Goal: Task Accomplishment & Management: Manage account settings

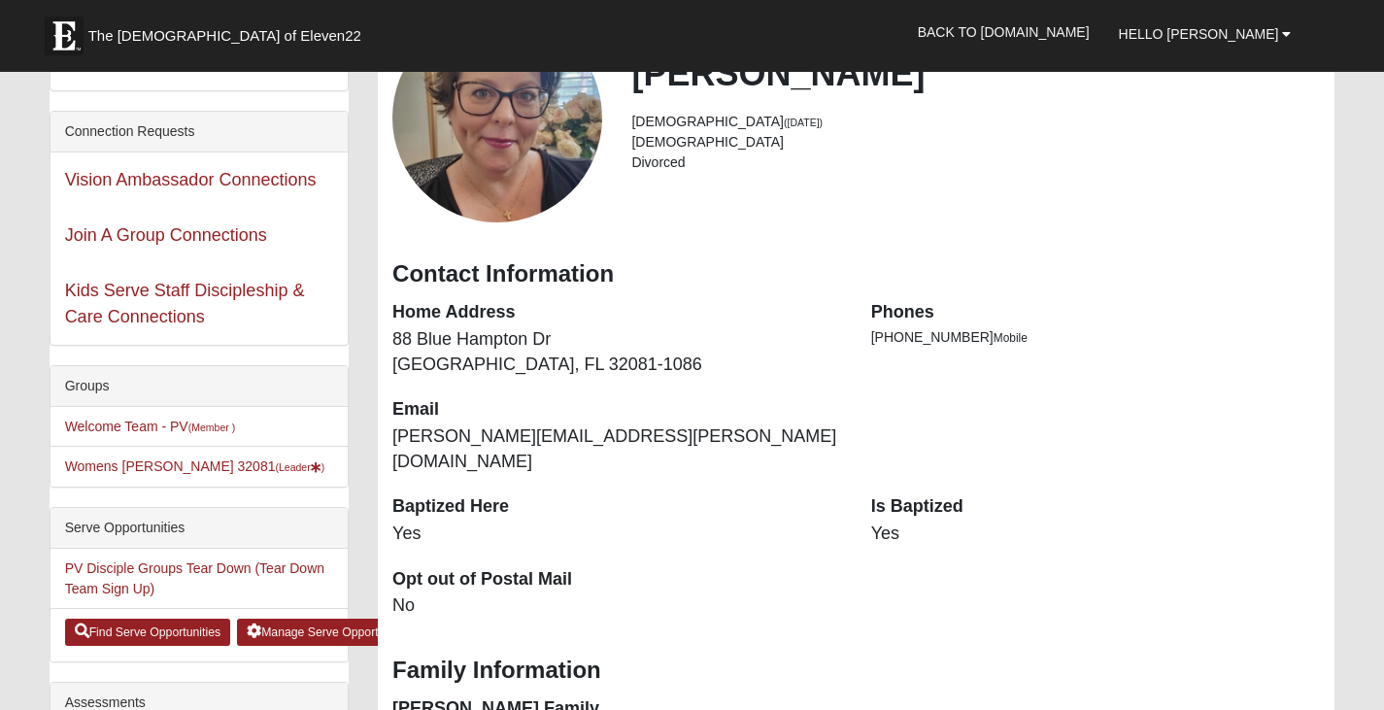
scroll to position [308, 0]
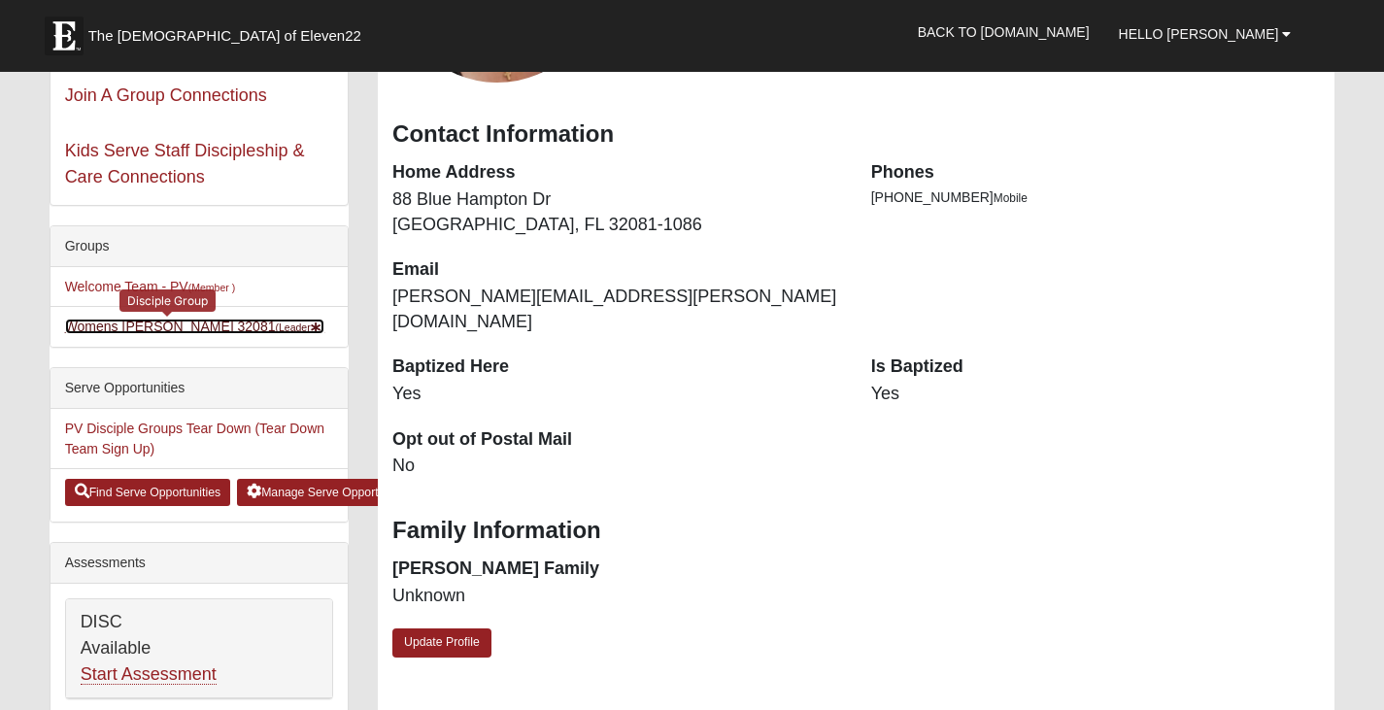
click at [177, 323] on link "Womens Sinclair 32081 (Leader )" at bounding box center [195, 327] width 260 height 16
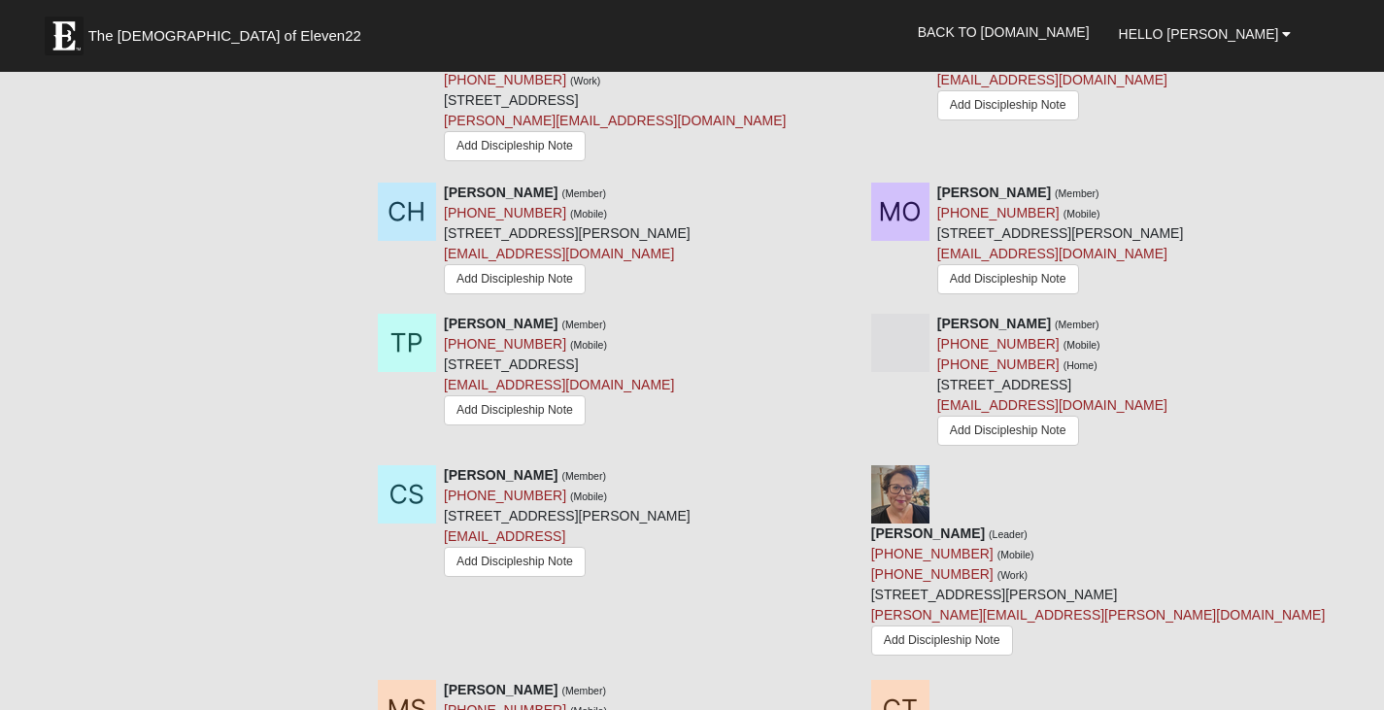
scroll to position [1263, 0]
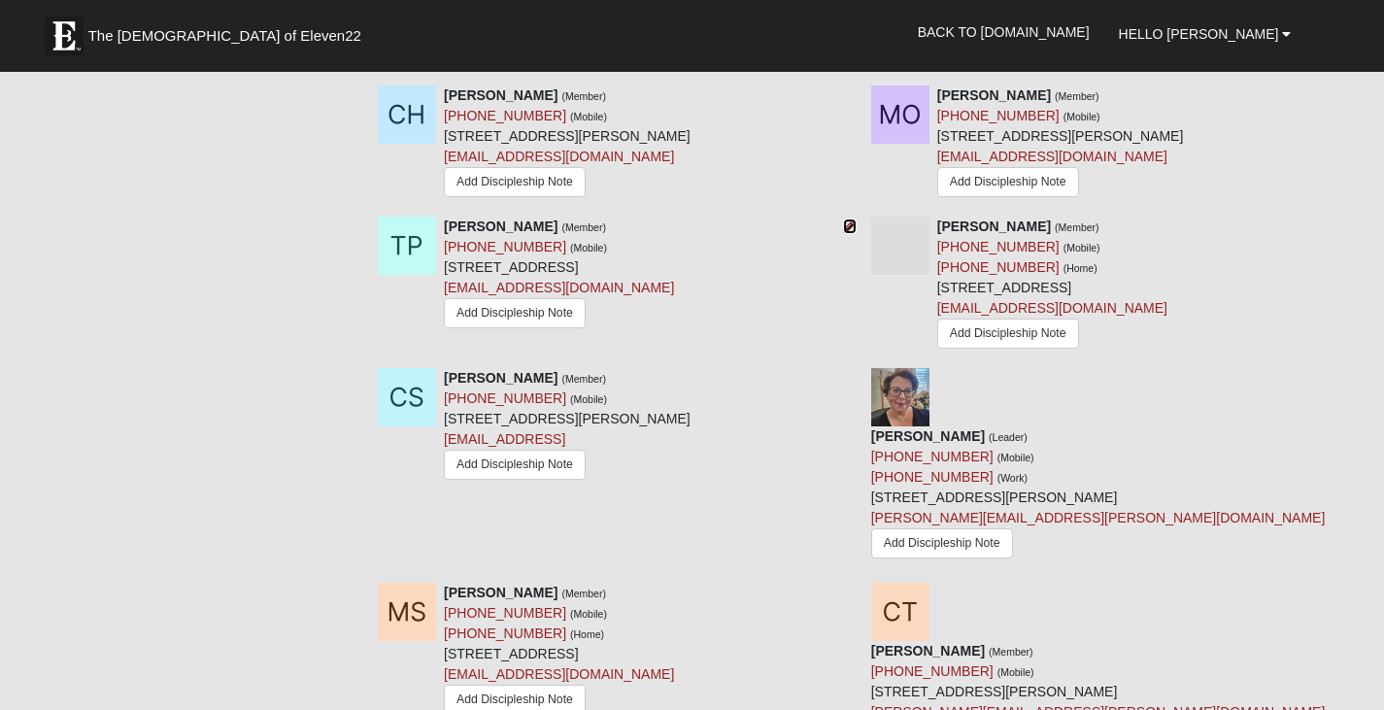
click at [849, 221] on icon at bounding box center [850, 227] width 14 height 14
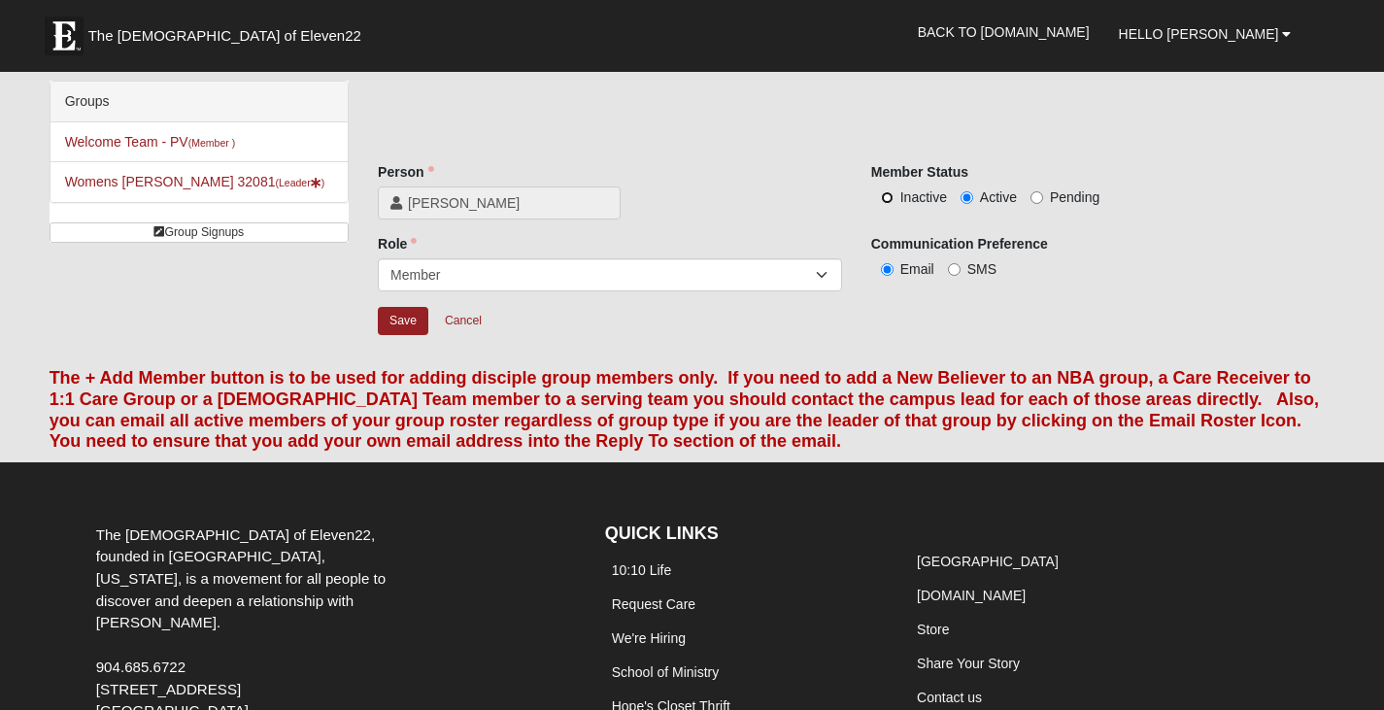
click at [885, 196] on input "Inactive" at bounding box center [887, 197] width 13 height 13
radio input "true"
click at [388, 315] on input "Save" at bounding box center [403, 321] width 51 height 28
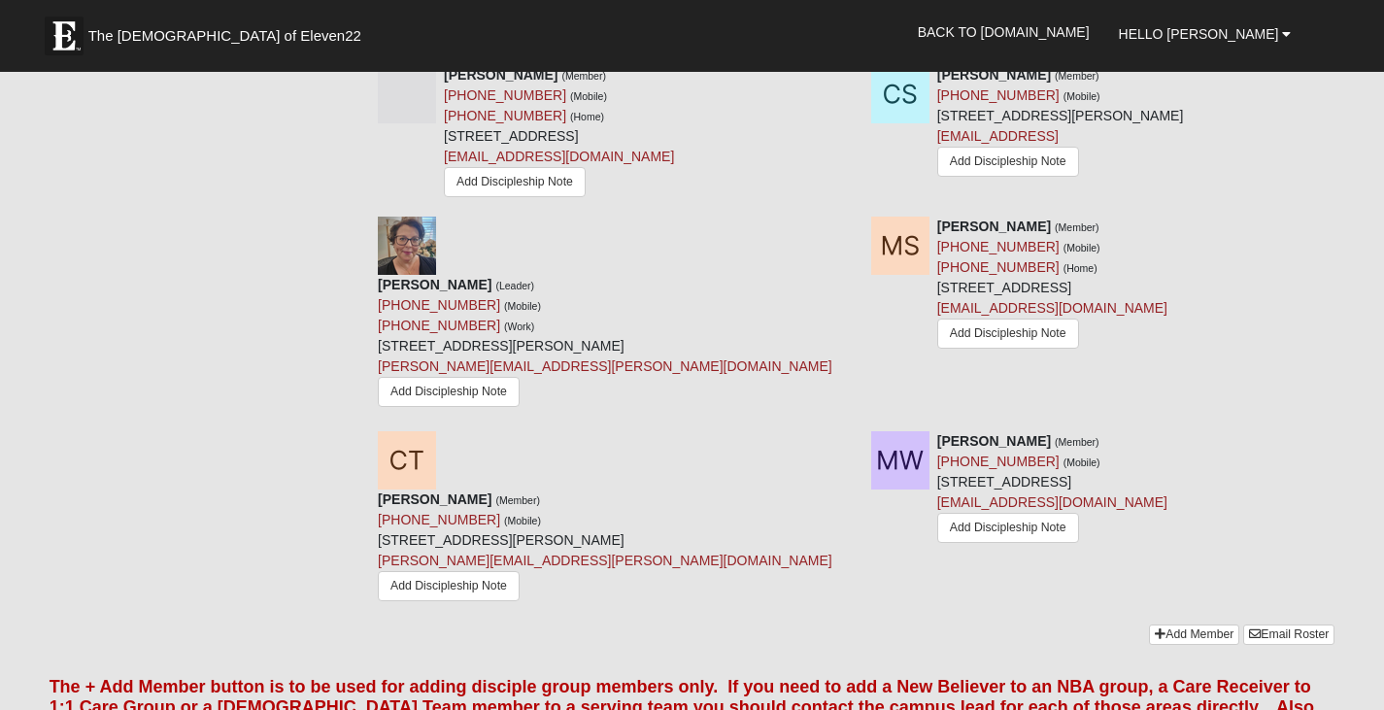
scroll to position [1457, 0]
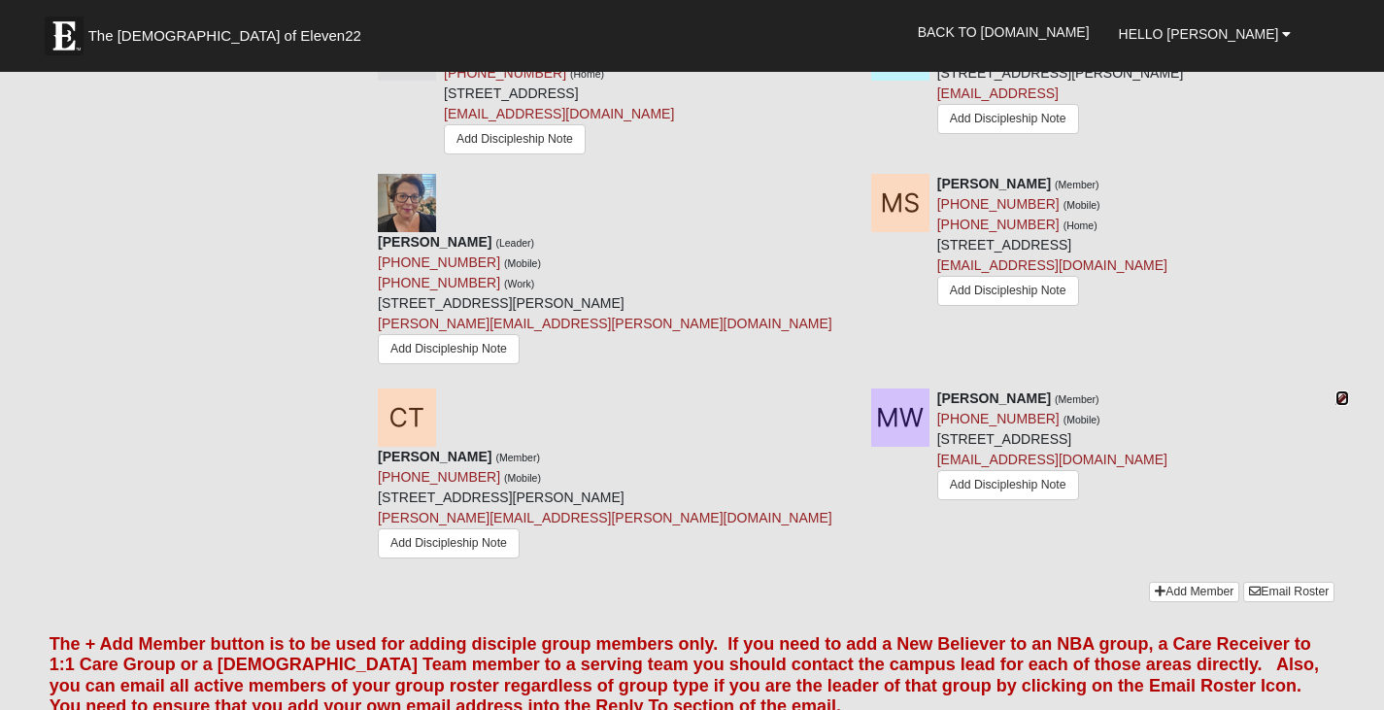
click at [1342, 391] on icon at bounding box center [1343, 398] width 14 height 14
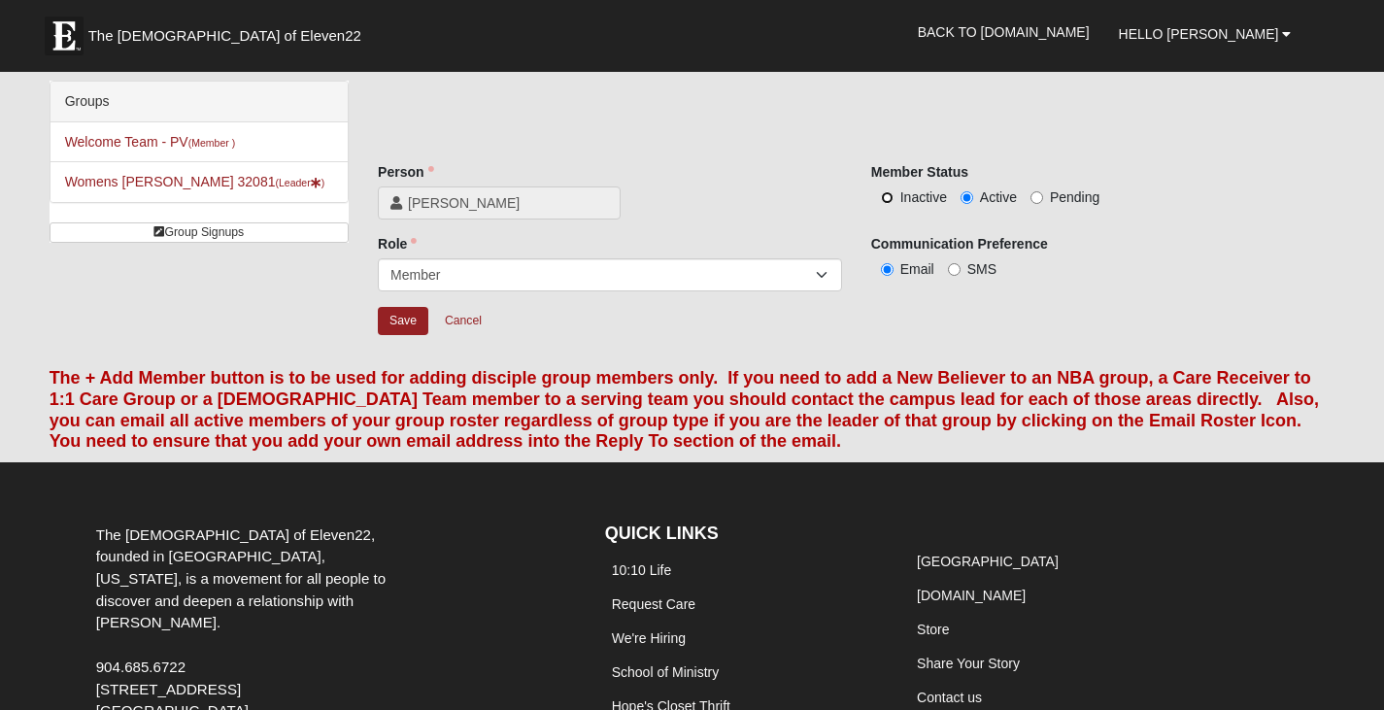
click at [883, 192] on input "Inactive" at bounding box center [887, 197] width 13 height 13
radio input "true"
click at [410, 317] on input "Save" at bounding box center [403, 321] width 51 height 28
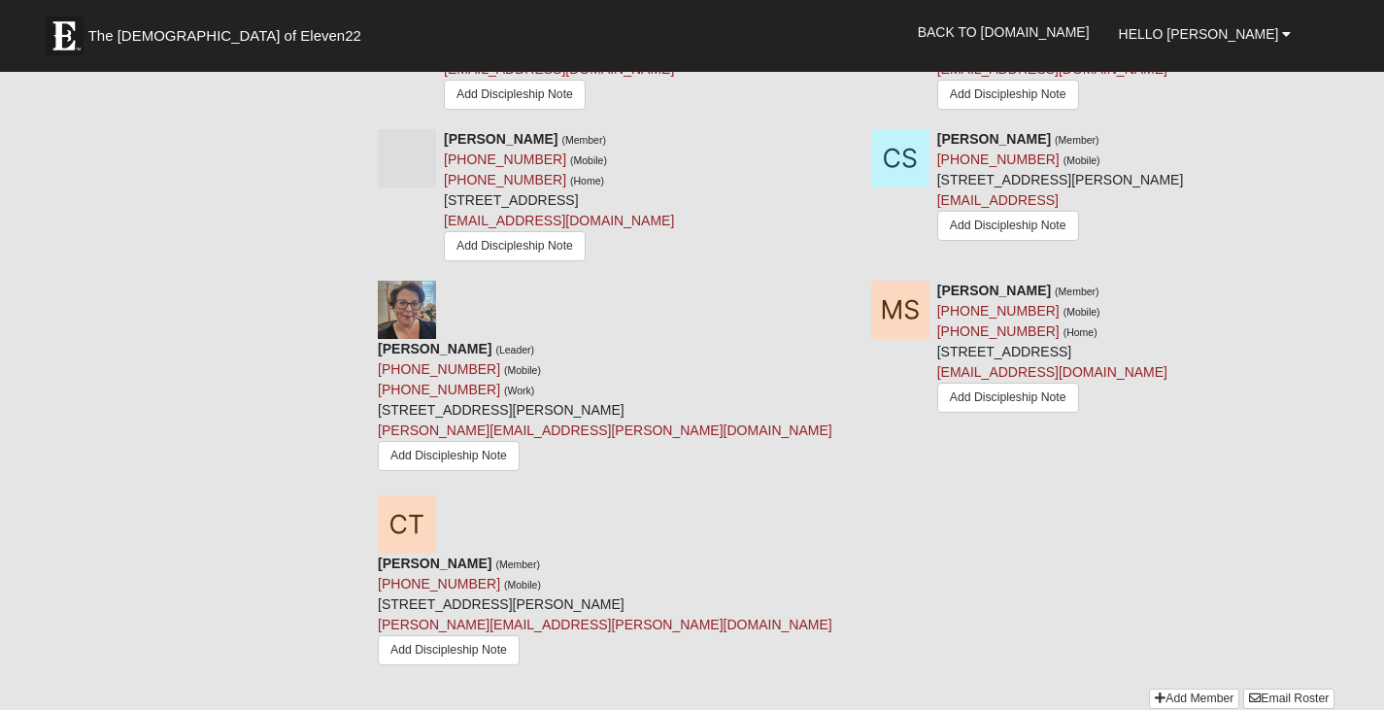
scroll to position [1263, 0]
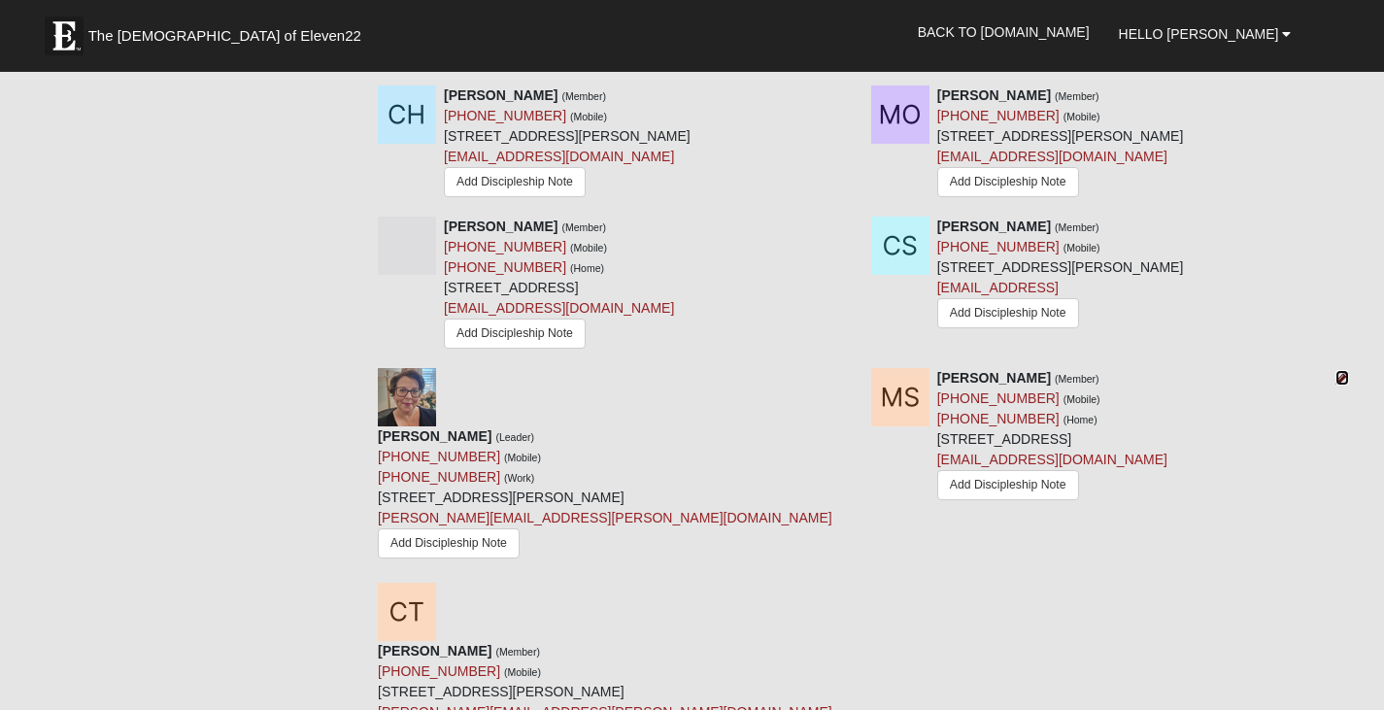
click at [1345, 379] on icon at bounding box center [1343, 378] width 14 height 14
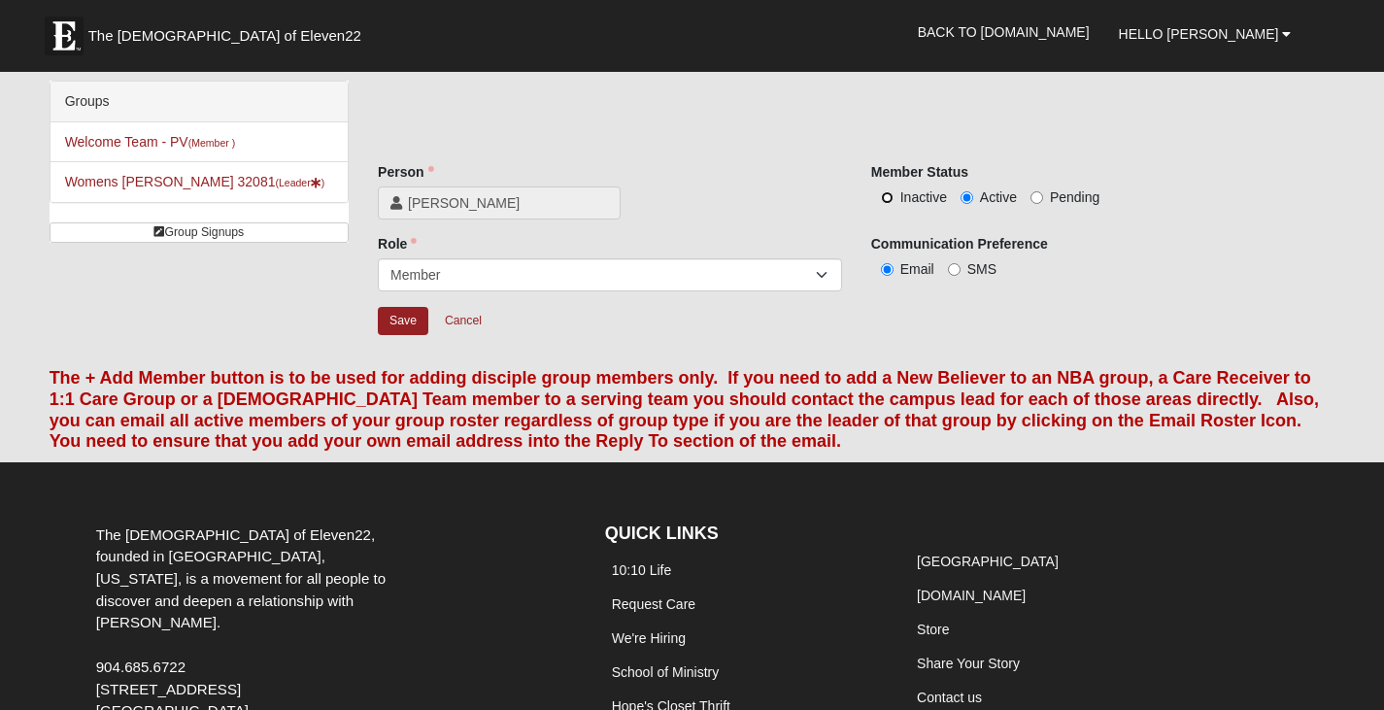
click at [884, 196] on input "Inactive" at bounding box center [887, 197] width 13 height 13
radio input "true"
click at [409, 322] on input "Save" at bounding box center [403, 321] width 51 height 28
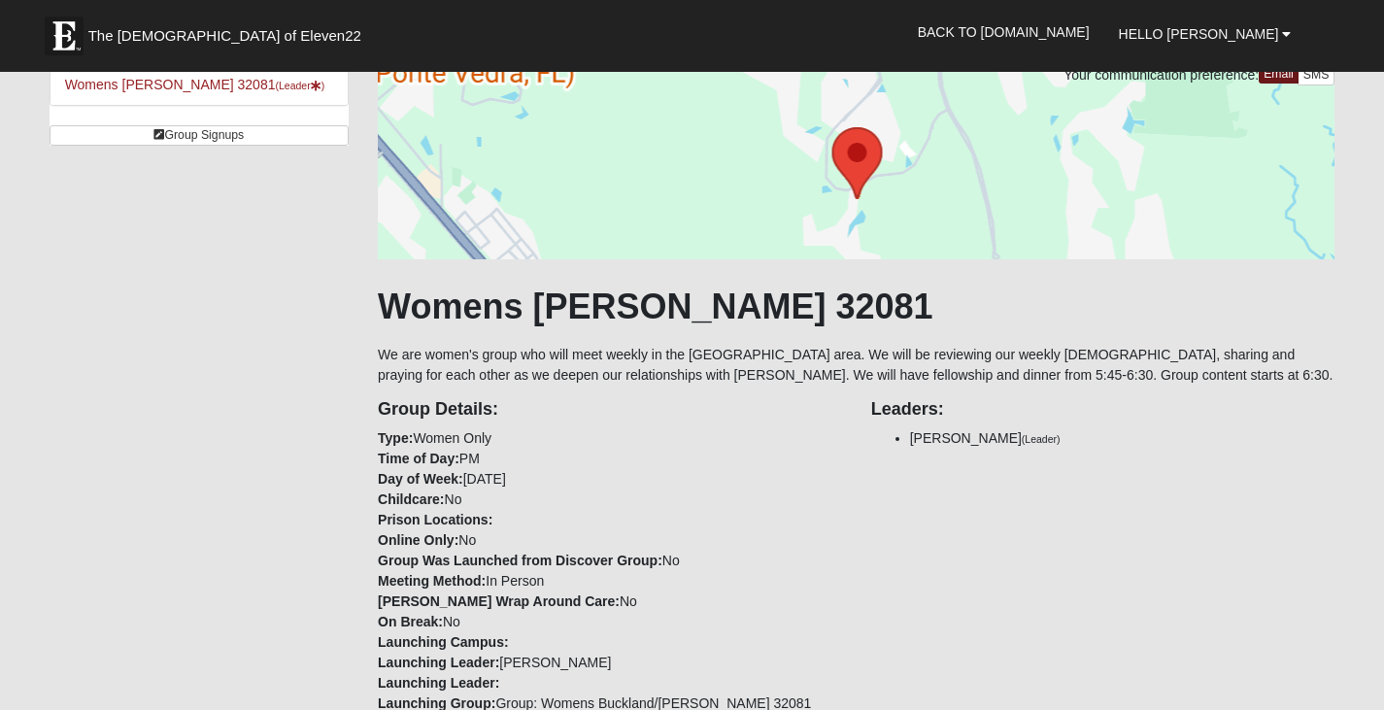
scroll to position [291, 0]
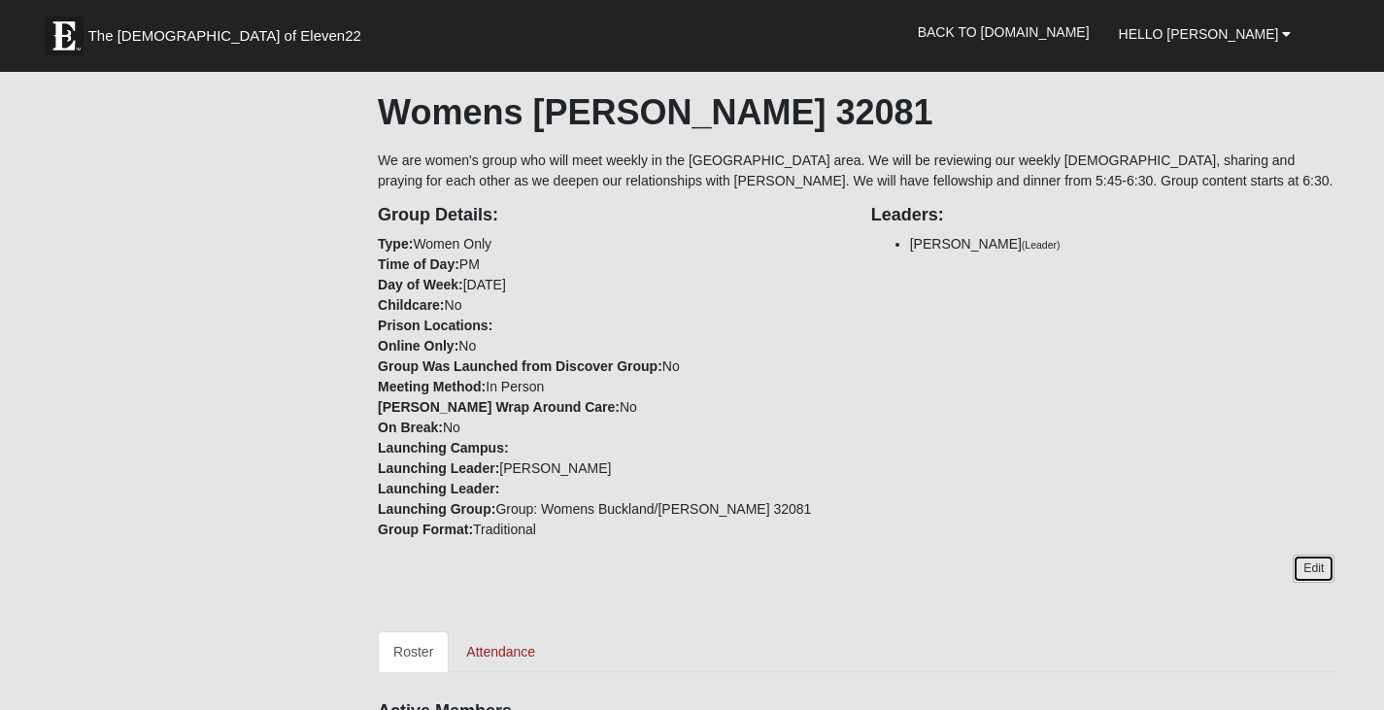
click at [1308, 569] on link "Edit" at bounding box center [1314, 569] width 42 height 28
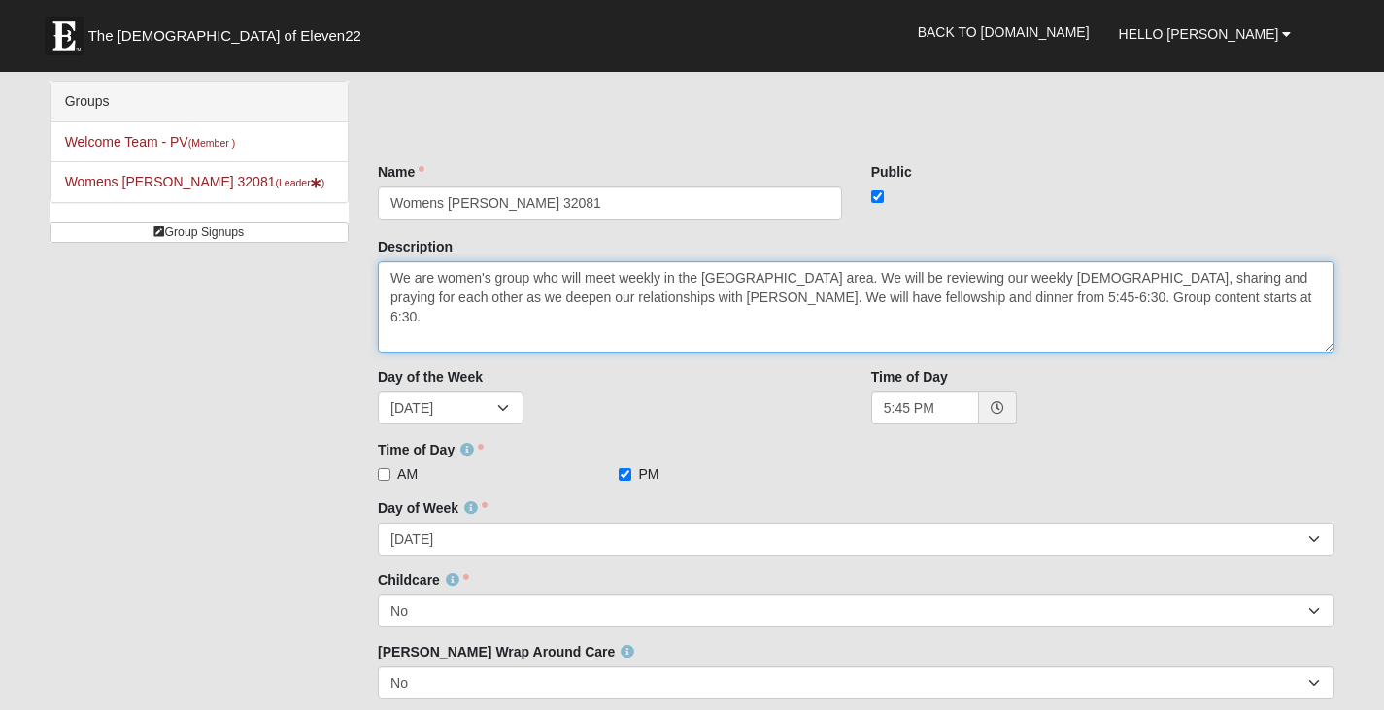
drag, startPoint x: 389, startPoint y: 278, endPoint x: 1139, endPoint y: 304, distance: 751.3
click at [1139, 304] on textarea "We are women's group who will meet weekly in the [GEOGRAPHIC_DATA] area. We wil…" at bounding box center [856, 306] width 957 height 91
paste textarea "Join our vibrant women’s Disciple Group in Nocatee for a weekly adventure! Dive…"
click at [804, 275] on textarea "We are women's group who will meet weekly in the [GEOGRAPHIC_DATA] area. We wil…" at bounding box center [856, 306] width 957 height 91
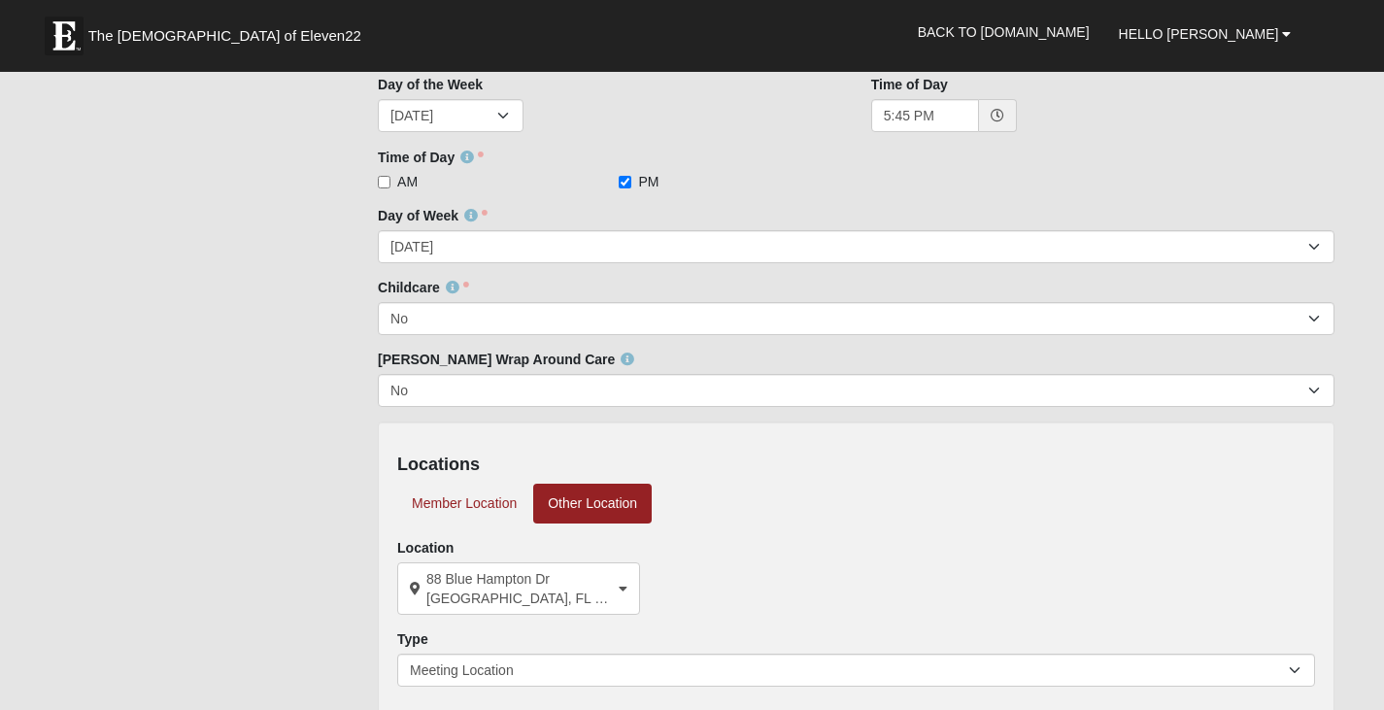
scroll to position [486, 0]
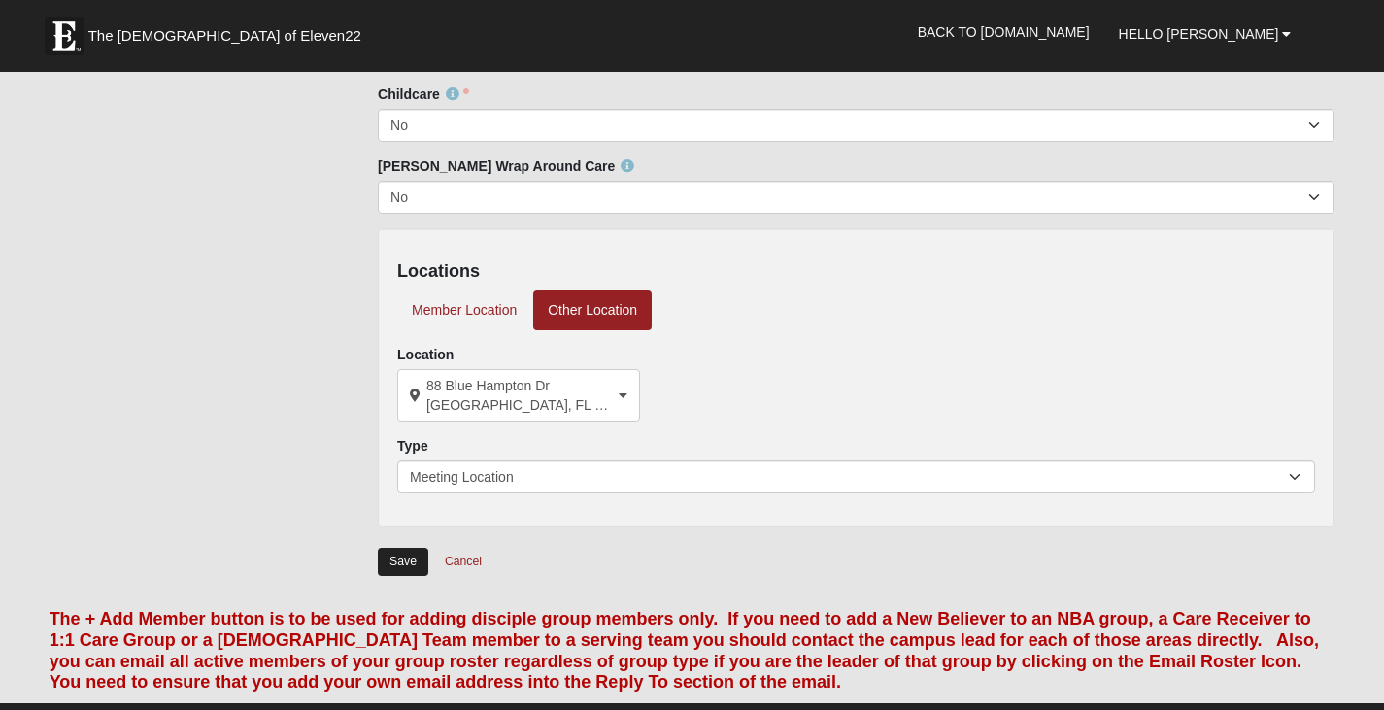
type textarea "Join our vibrant women’s Disciple Group in Nocatee for a weekly connection! Div…"
click at [411, 562] on input "Save" at bounding box center [403, 562] width 51 height 28
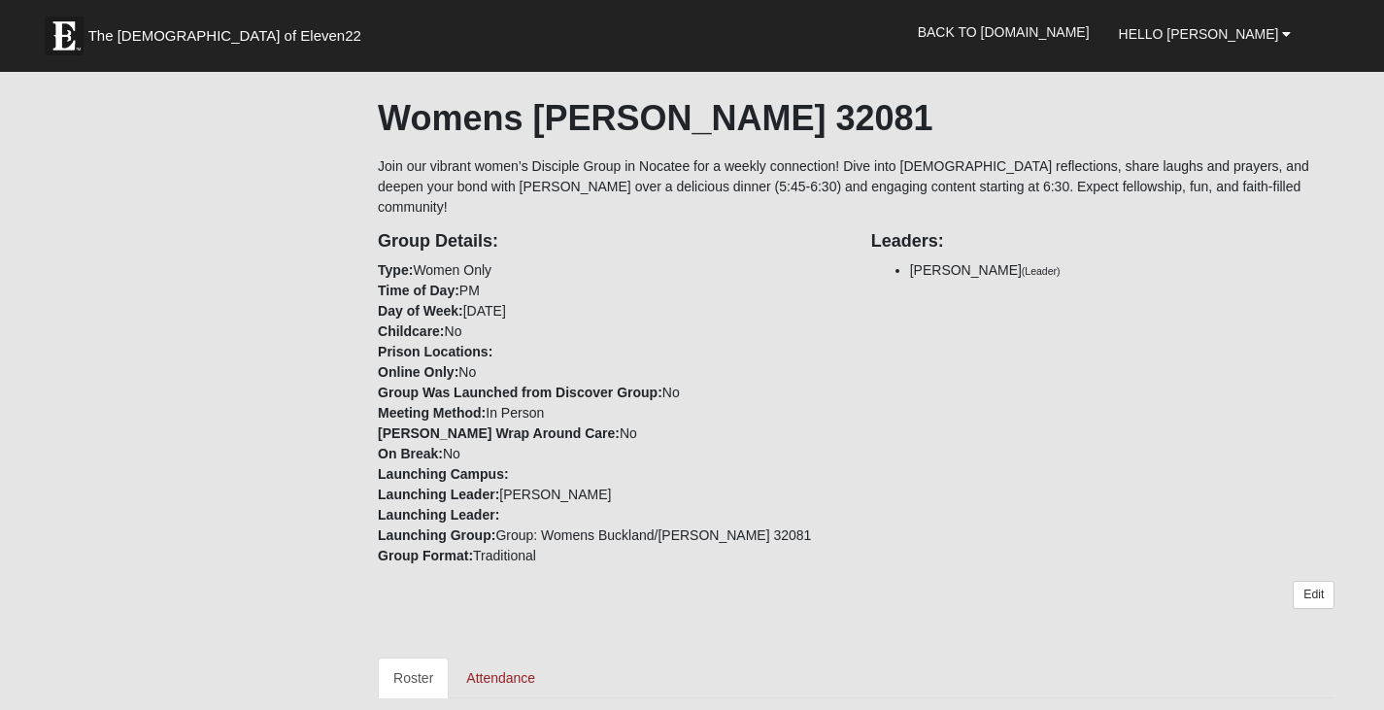
scroll to position [0, 0]
